Goal: Task Accomplishment & Management: Use online tool/utility

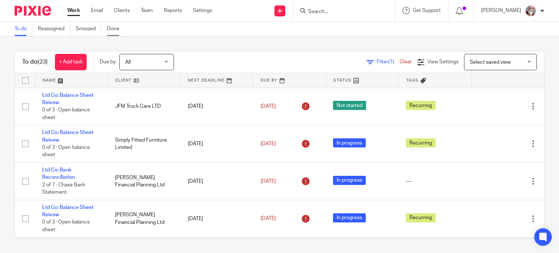
click at [110, 29] on link "Done" at bounding box center [116, 29] width 18 height 14
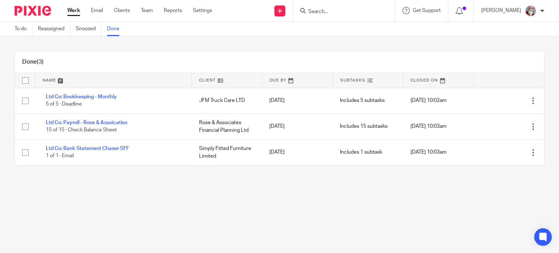
click at [77, 11] on link "Work" at bounding box center [73, 10] width 13 height 7
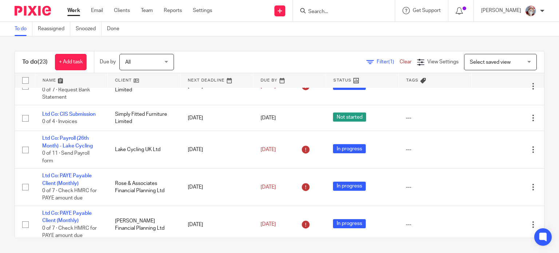
scroll to position [262, 0]
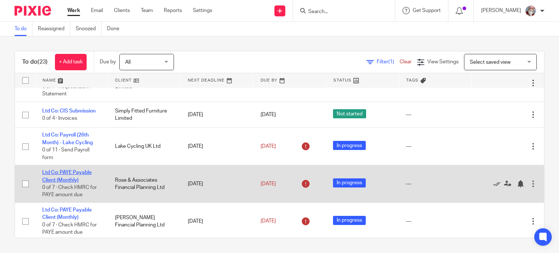
click at [57, 180] on link "Ltd Co: PAYE Payable Client (Monthly)" at bounding box center [66, 176] width 49 height 12
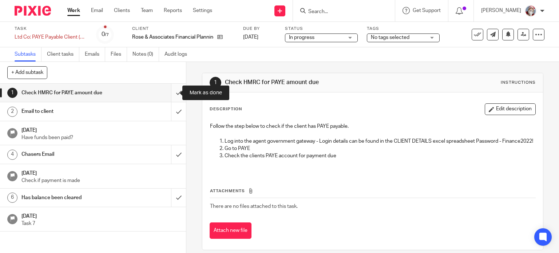
click at [175, 97] on input "submit" at bounding box center [93, 93] width 186 height 18
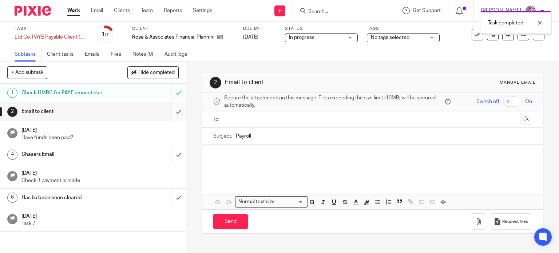
drag, startPoint x: 0, startPoint y: 0, endPoint x: 175, endPoint y: 113, distance: 208.5
click at [173, 116] on input "submit" at bounding box center [93, 111] width 186 height 18
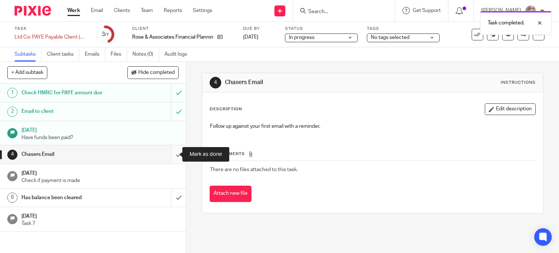
click at [170, 162] on input "submit" at bounding box center [93, 154] width 186 height 18
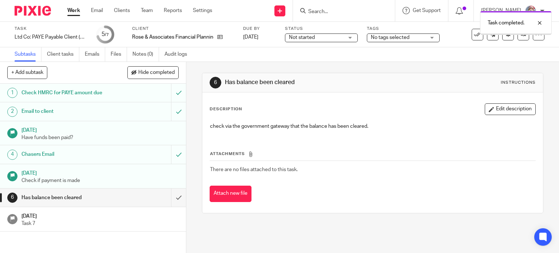
click at [173, 202] on input "submit" at bounding box center [93, 198] width 186 height 18
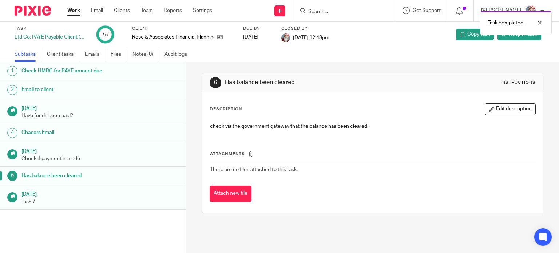
click at [74, 12] on link "Work" at bounding box center [73, 10] width 13 height 7
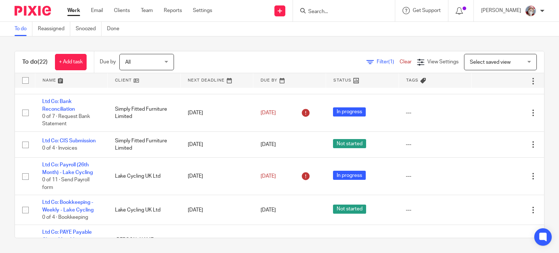
scroll to position [264, 0]
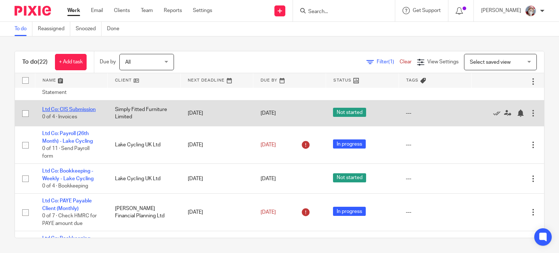
click at [73, 110] on link "Ltd Co: CIS Submission" at bounding box center [68, 109] width 53 height 5
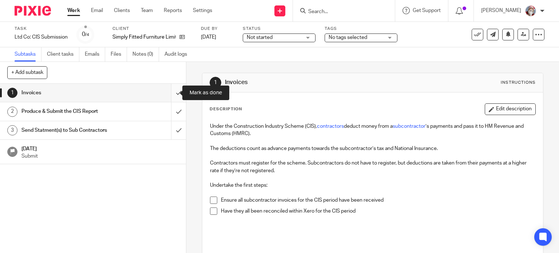
click at [173, 98] on input "submit" at bounding box center [93, 93] width 186 height 18
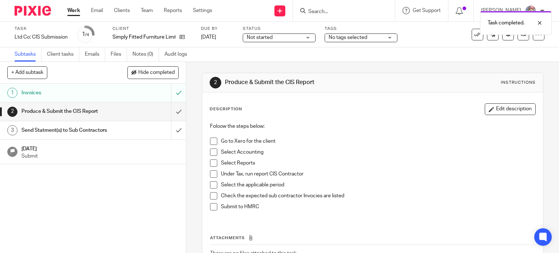
click at [173, 117] on input "submit" at bounding box center [93, 111] width 186 height 18
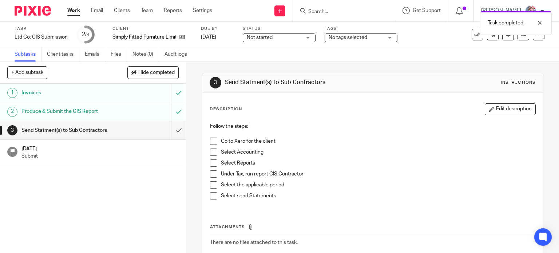
click at [174, 134] on input "submit" at bounding box center [93, 130] width 186 height 18
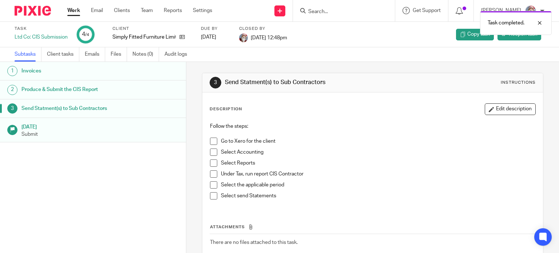
click at [75, 12] on link "Work" at bounding box center [73, 10] width 13 height 7
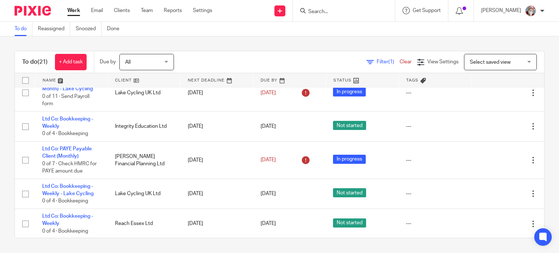
scroll to position [292, 0]
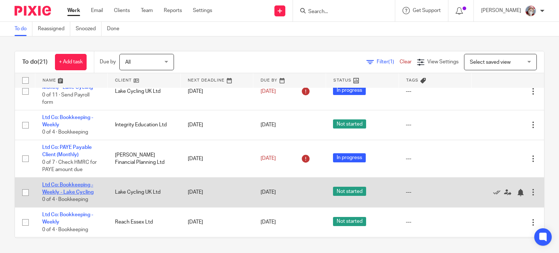
click at [87, 194] on link "Ltd Co: Bookkeeping - Weekly - Lake Cycling" at bounding box center [67, 188] width 51 height 12
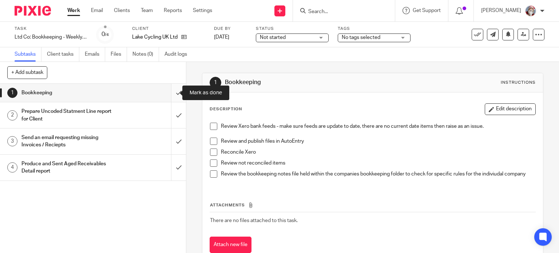
click at [173, 98] on input "submit" at bounding box center [93, 93] width 186 height 18
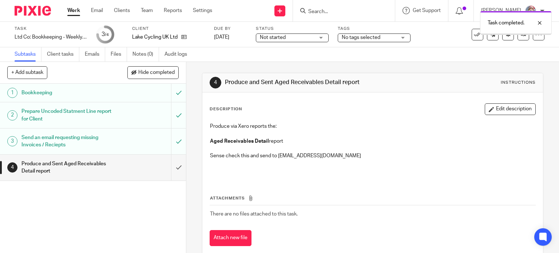
click at [175, 173] on input "submit" at bounding box center [93, 168] width 186 height 26
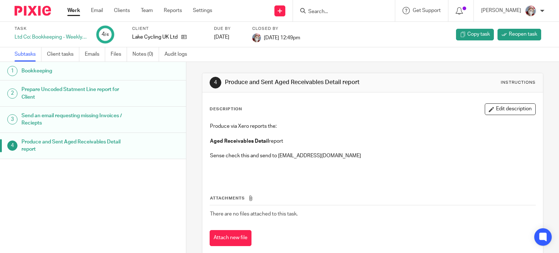
click at [74, 8] on link "Work" at bounding box center [73, 10] width 13 height 7
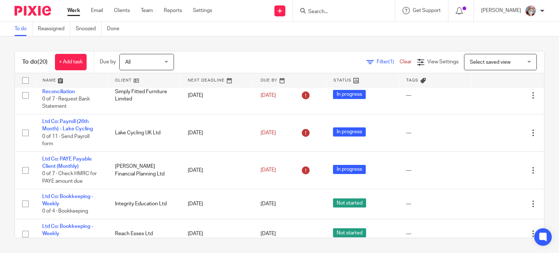
scroll to position [253, 0]
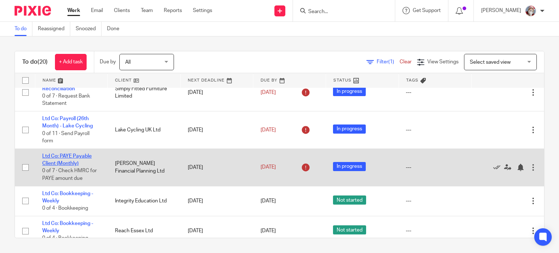
click at [74, 163] on link "Ltd Co: PAYE Payable Client (Monthly)" at bounding box center [66, 160] width 49 height 12
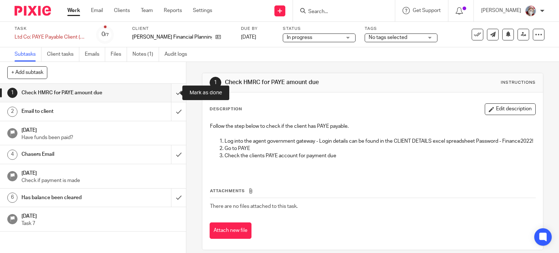
click at [173, 97] on input "submit" at bounding box center [93, 93] width 186 height 18
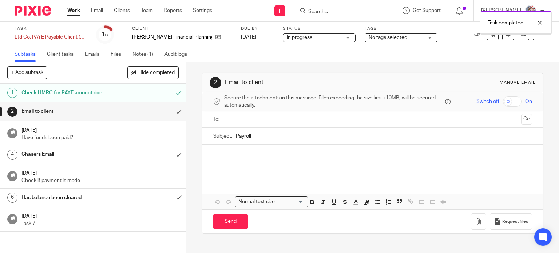
click at [167, 118] on input "submit" at bounding box center [93, 111] width 186 height 18
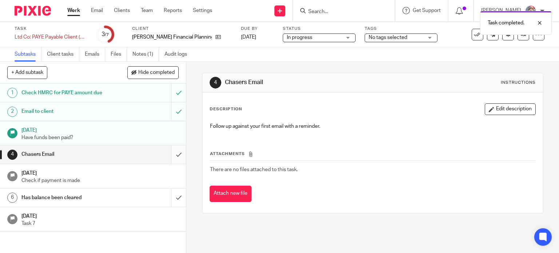
drag, startPoint x: 0, startPoint y: 0, endPoint x: 175, endPoint y: 158, distance: 235.3
click at [175, 158] on input "submit" at bounding box center [93, 154] width 186 height 18
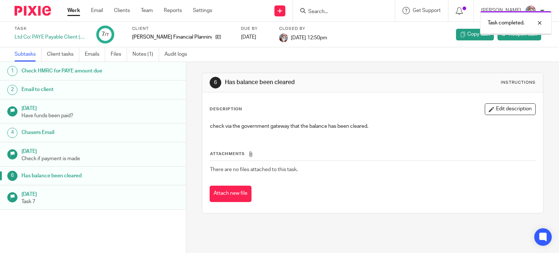
click at [79, 10] on link "Work" at bounding box center [73, 10] width 13 height 7
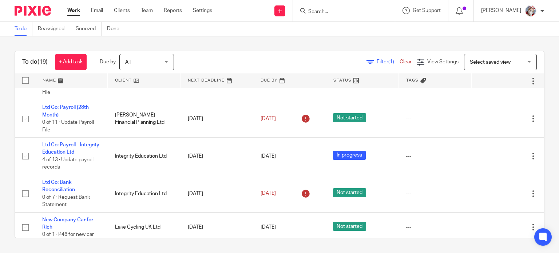
scroll to position [519, 0]
